Goal: Use online tool/utility: Utilize a website feature to perform a specific function

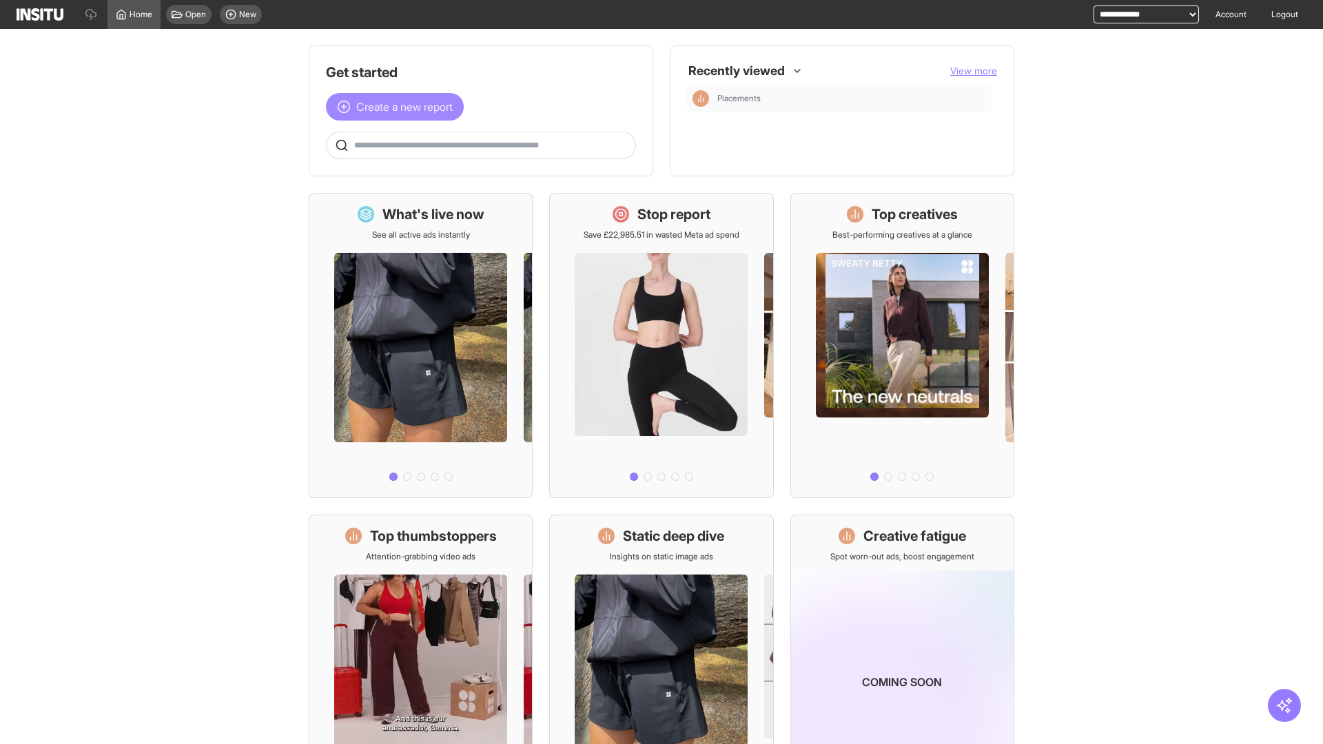
click at [398, 107] on span "Create a new report" at bounding box center [404, 107] width 96 height 17
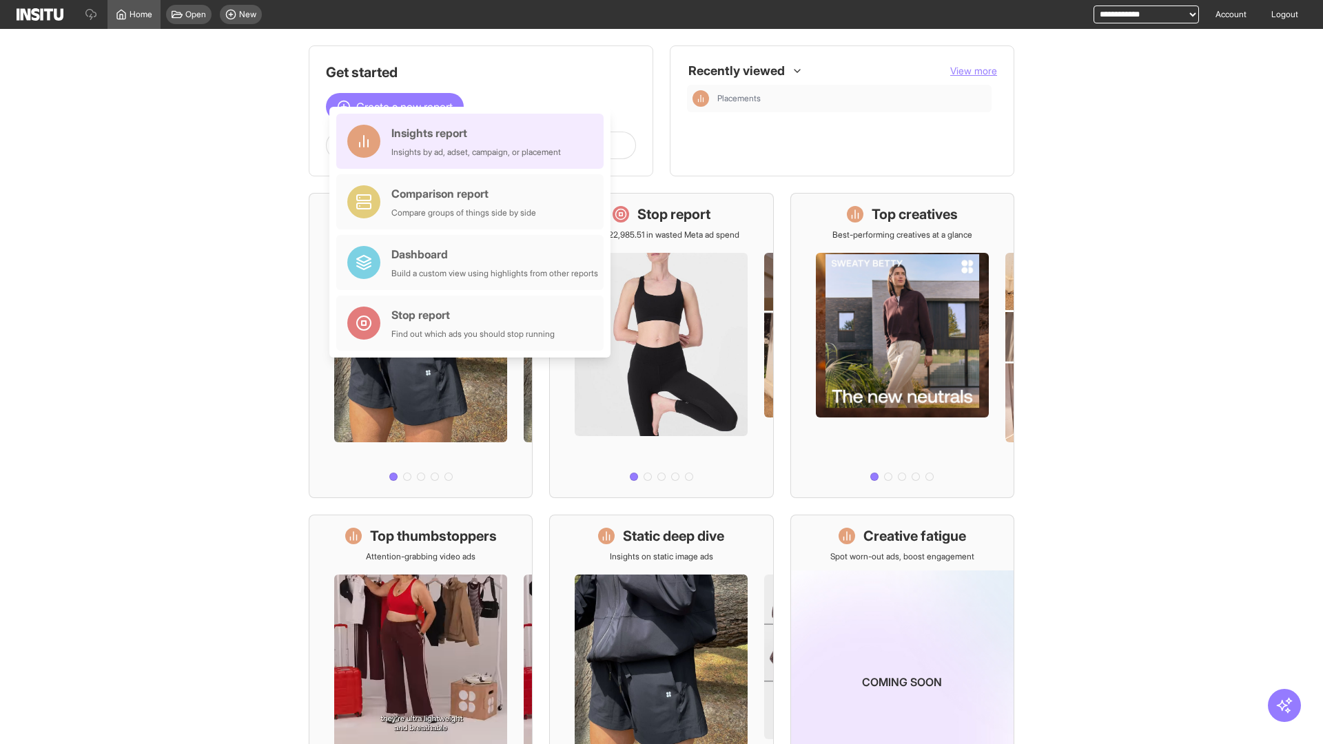
click at [473, 141] on div "Insights report Insights by ad, adset, campaign, or placement" at bounding box center [475, 141] width 169 height 33
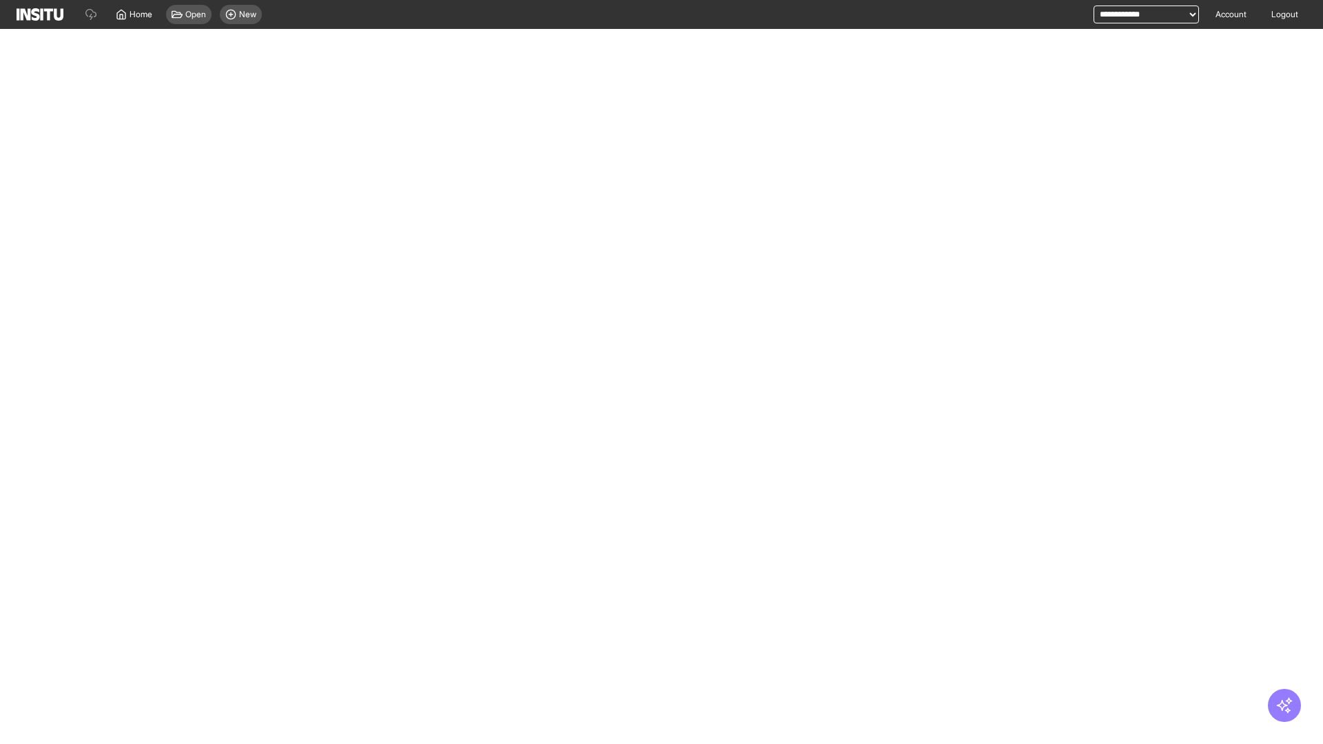
select select "**"
